Goal: Task Accomplishment & Management: Use online tool/utility

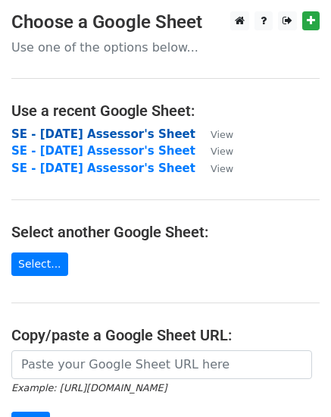
click at [56, 135] on strong "SE - [DATE] Assessor's Sheet" at bounding box center [103, 134] width 184 height 14
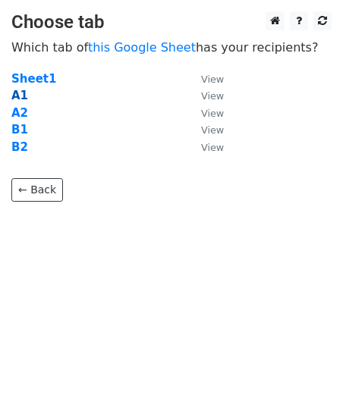
click at [19, 93] on strong "A1" at bounding box center [19, 96] width 17 height 14
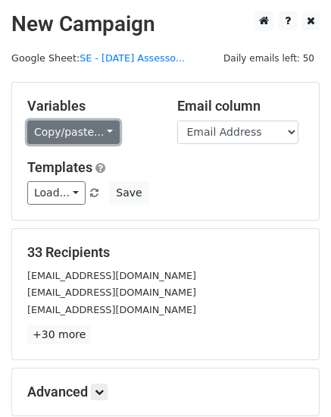
click at [104, 131] on link "Copy/paste..." at bounding box center [73, 131] width 92 height 23
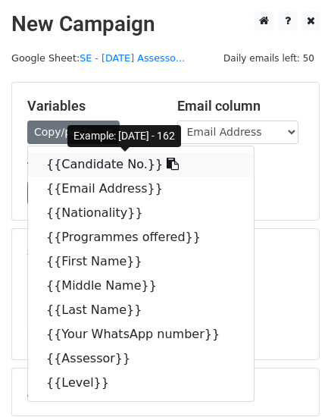
click at [114, 165] on link "{{Candidate No.}}" at bounding box center [141, 164] width 226 height 24
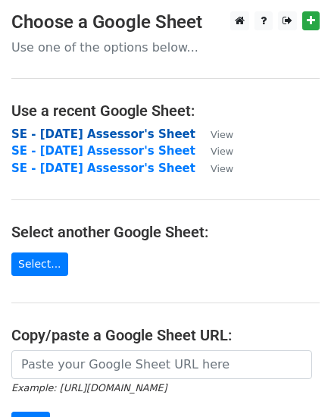
click at [59, 130] on strong "SE - [DATE] Assessor's Sheet" at bounding box center [103, 134] width 184 height 14
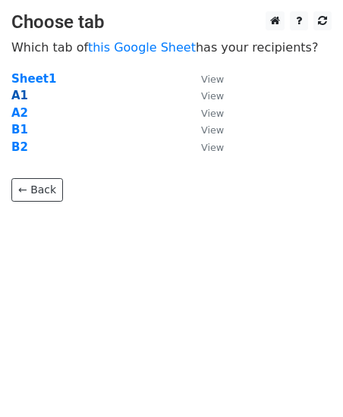
click at [20, 98] on strong "A1" at bounding box center [19, 96] width 17 height 14
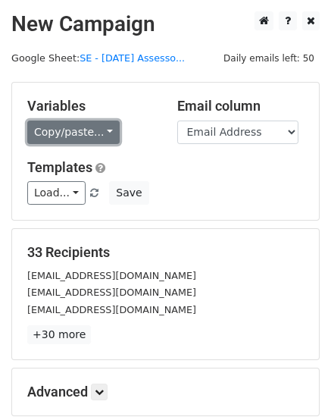
click at [99, 129] on link "Copy/paste..." at bounding box center [73, 131] width 92 height 23
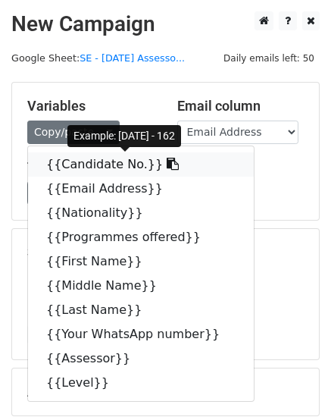
click at [80, 162] on link "{{Candidate No.}}" at bounding box center [141, 164] width 226 height 24
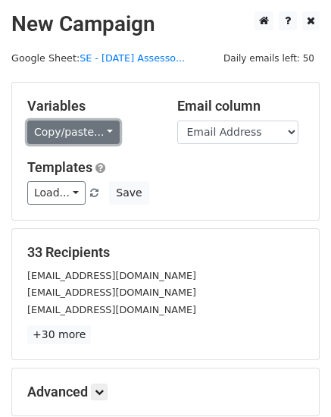
click at [102, 130] on link "Copy/paste..." at bounding box center [73, 131] width 92 height 23
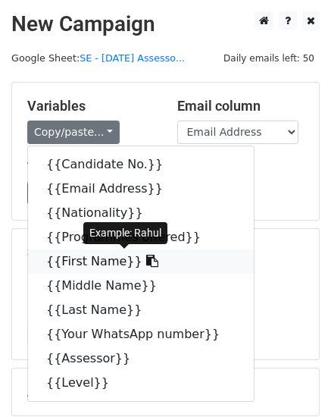
click at [60, 265] on link "{{First Name}}" at bounding box center [141, 261] width 226 height 24
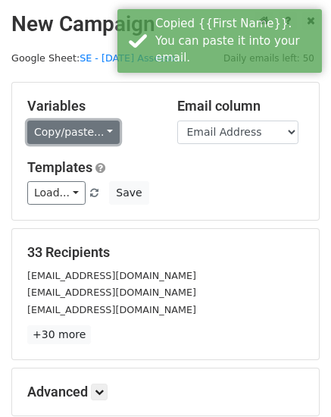
click at [100, 130] on link "Copy/paste..." at bounding box center [73, 131] width 92 height 23
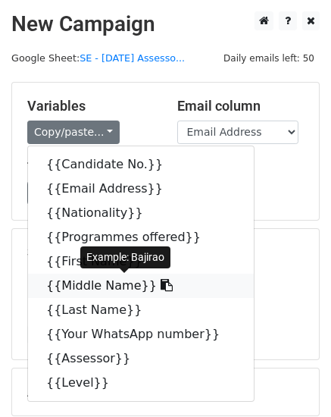
click at [67, 284] on link "{{Middle Name}}" at bounding box center [141, 286] width 226 height 24
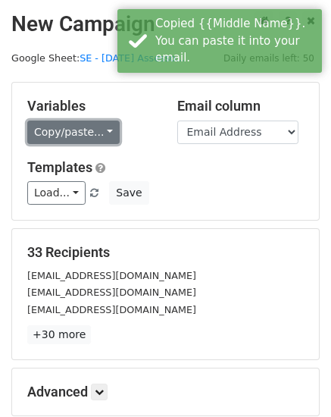
click at [99, 130] on link "Copy/paste..." at bounding box center [73, 131] width 92 height 23
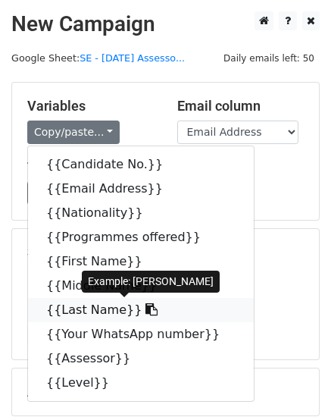
click at [92, 311] on link "{{Last Name}}" at bounding box center [141, 310] width 226 height 24
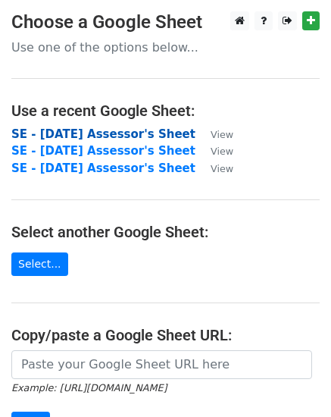
click at [66, 133] on strong "SE - September 2025 Assessor's Sheet" at bounding box center [103, 134] width 184 height 14
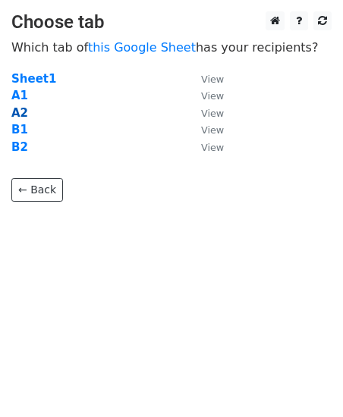
click at [17, 111] on strong "A2" at bounding box center [19, 113] width 17 height 14
